Goal: Task Accomplishment & Management: Manage account settings

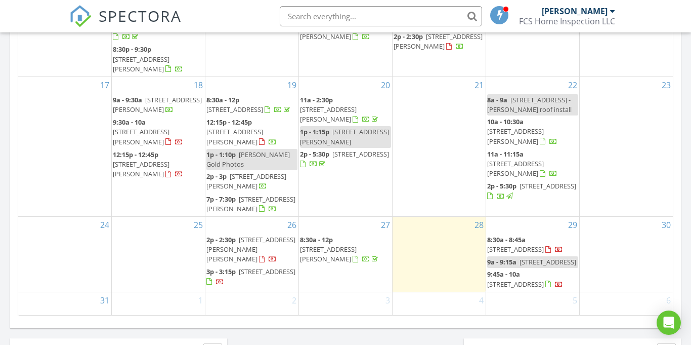
scroll to position [619, 0]
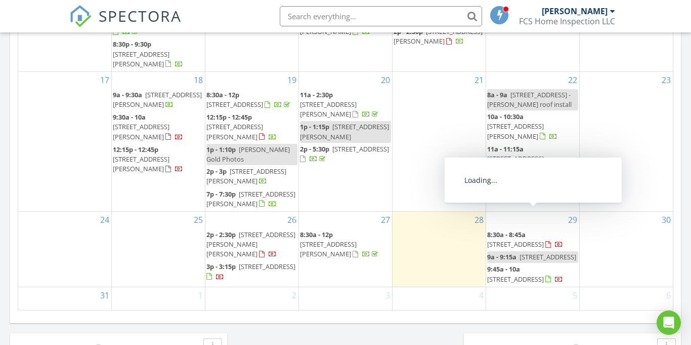
click at [527, 239] on span "[STREET_ADDRESS]" at bounding box center [515, 243] width 57 height 9
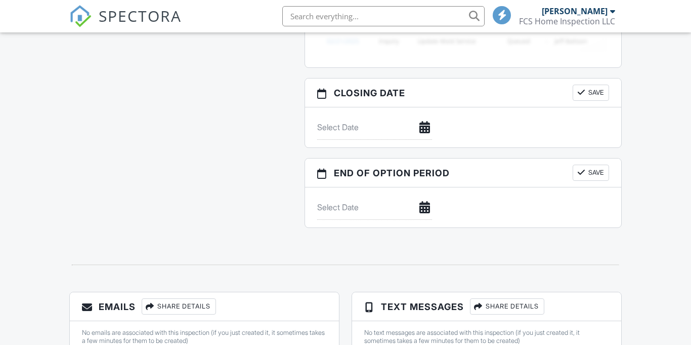
scroll to position [663, 0]
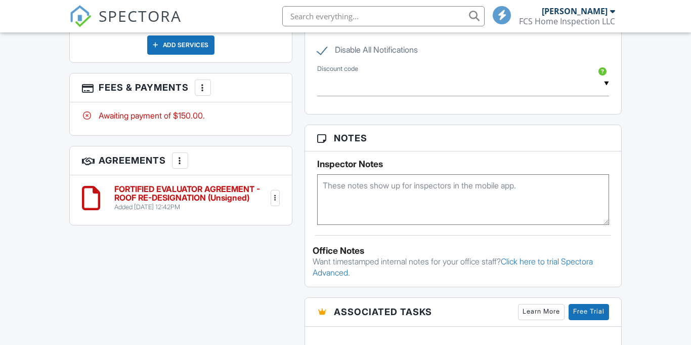
click at [276, 193] on div at bounding box center [275, 198] width 10 height 10
click at [231, 248] on li "File" at bounding box center [245, 250] width 58 height 25
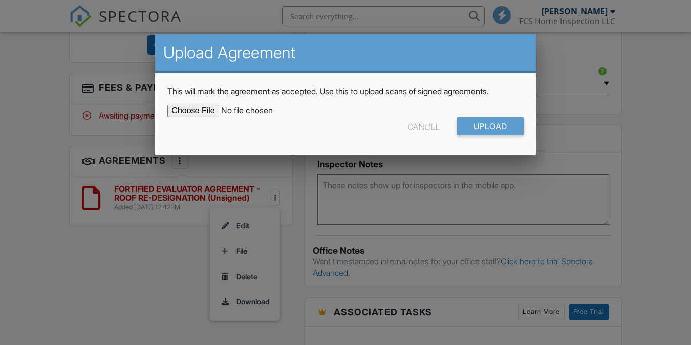
click at [198, 119] on div "Cancel Upload" at bounding box center [346, 130] width 356 height 26
click at [196, 110] on input "file" at bounding box center [254, 111] width 172 height 12
type input "C:\fakepath\Signed 12427 Branson Dr N FORTIFIED EVALUATOR AGREEMENT - ROOF RE-D…"
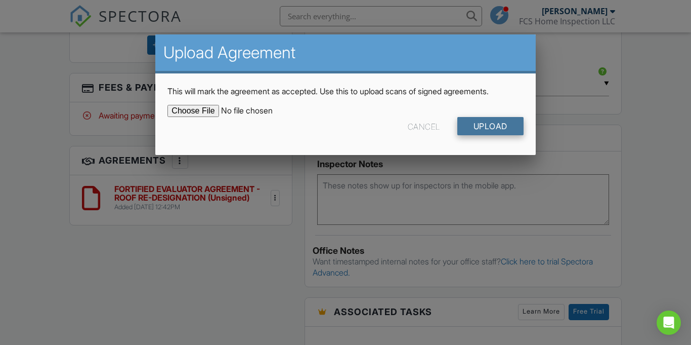
click at [486, 121] on input "Upload" at bounding box center [491, 126] width 66 height 18
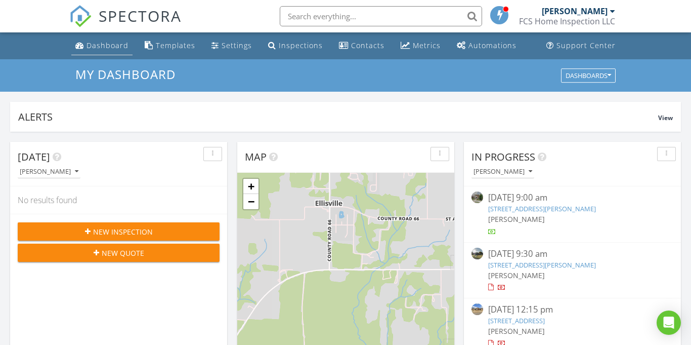
click at [105, 44] on div "Dashboard" at bounding box center [108, 45] width 42 height 10
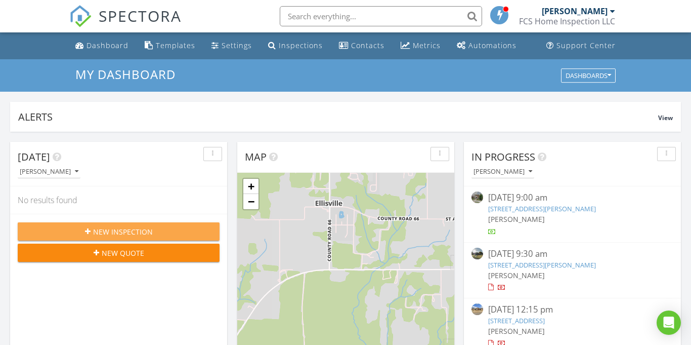
click at [97, 234] on span "New Inspection" at bounding box center [123, 231] width 60 height 11
